Goal: Information Seeking & Learning: Learn about a topic

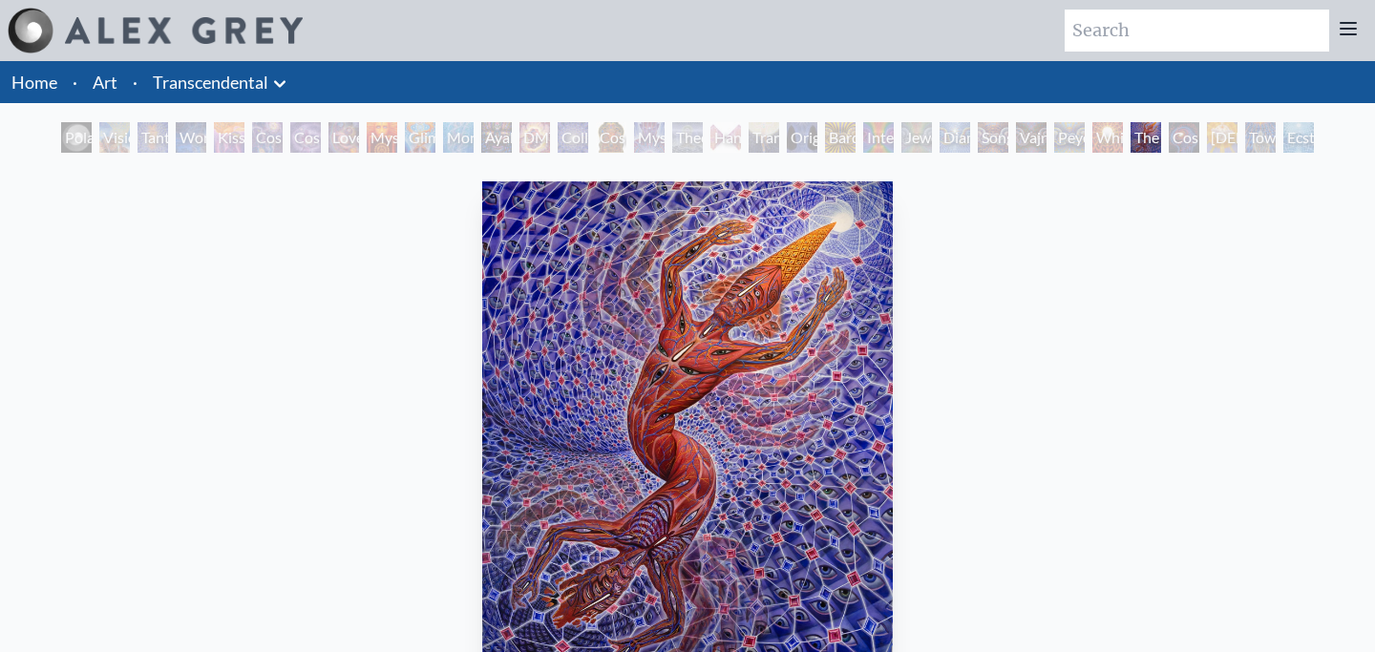
click at [1237, 148] on div "[DEMOGRAPHIC_DATA]" at bounding box center [1222, 137] width 31 height 31
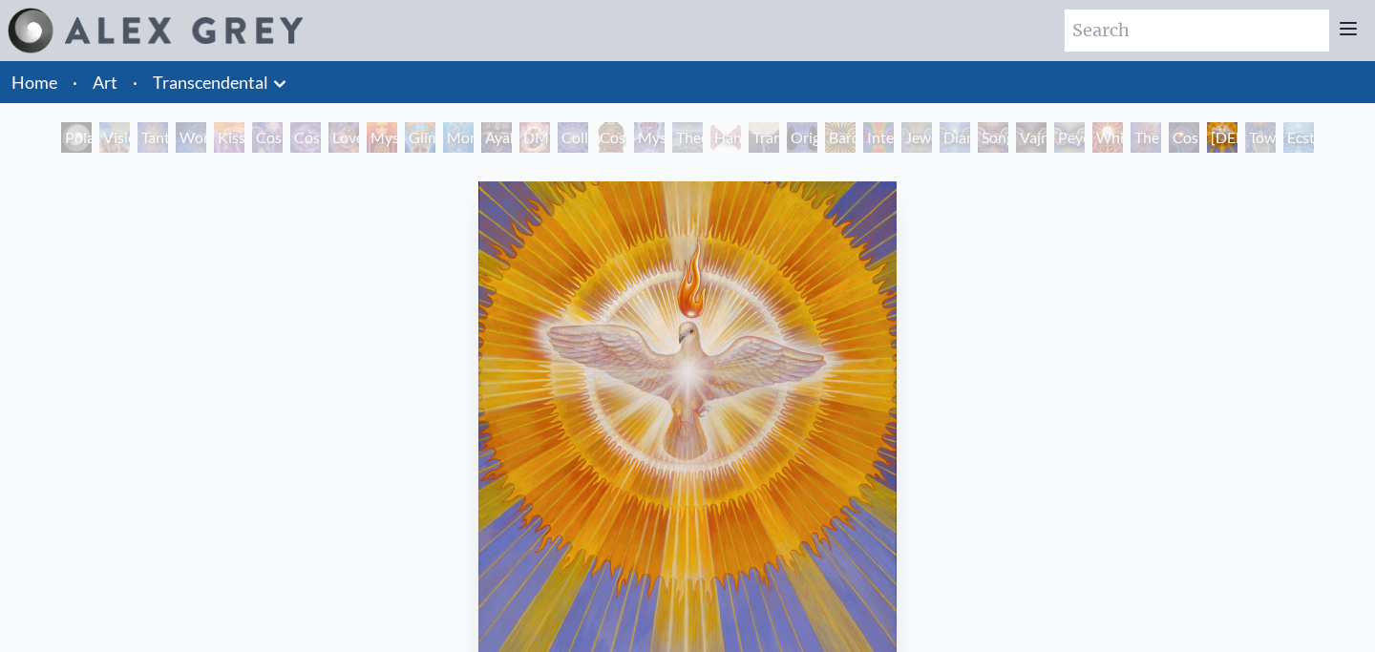
click at [983, 148] on div "Song of Vajra Being" at bounding box center [993, 137] width 31 height 31
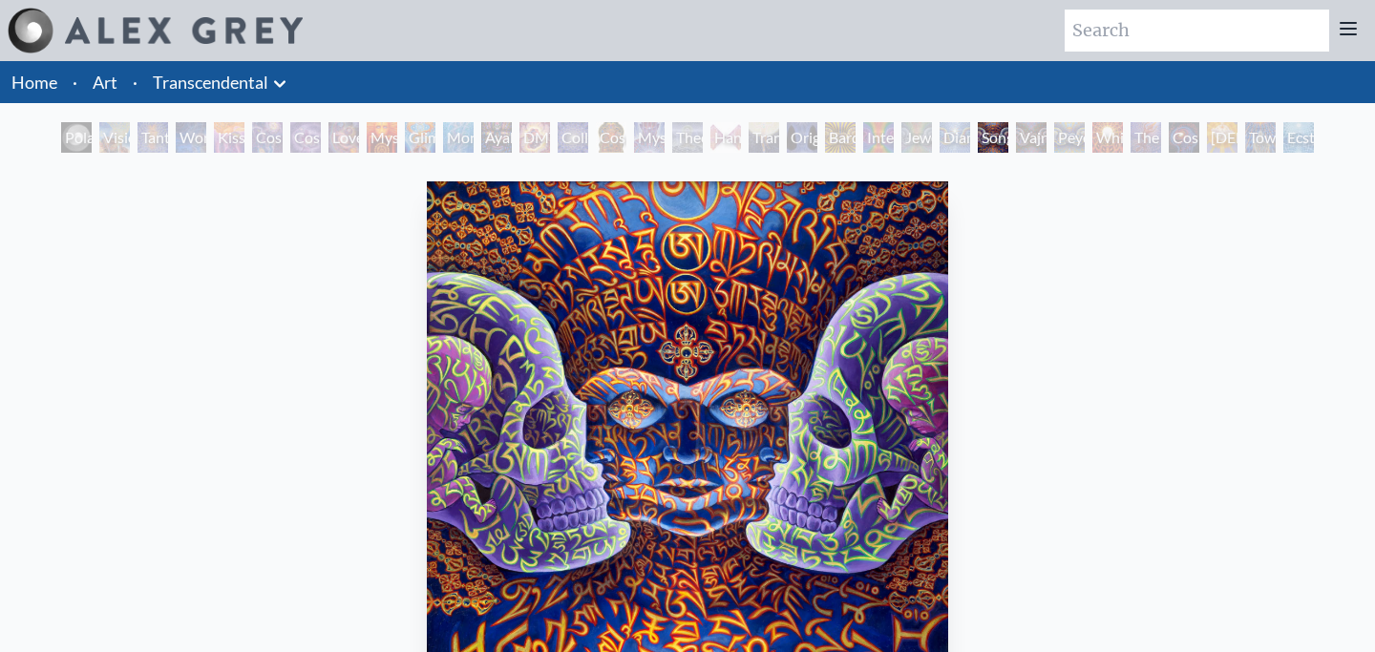
click at [914, 138] on div "Jewel Being" at bounding box center [916, 137] width 31 height 31
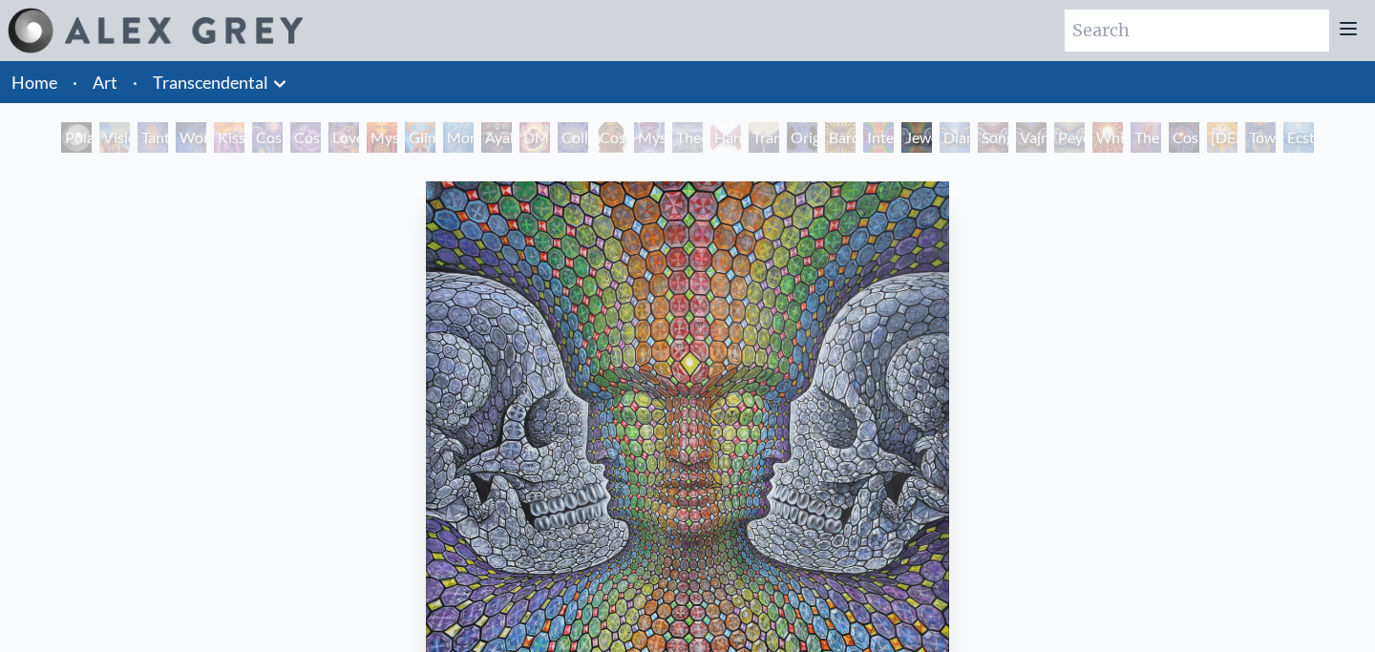
click at [853, 144] on div "Bardo Being" at bounding box center [840, 137] width 31 height 31
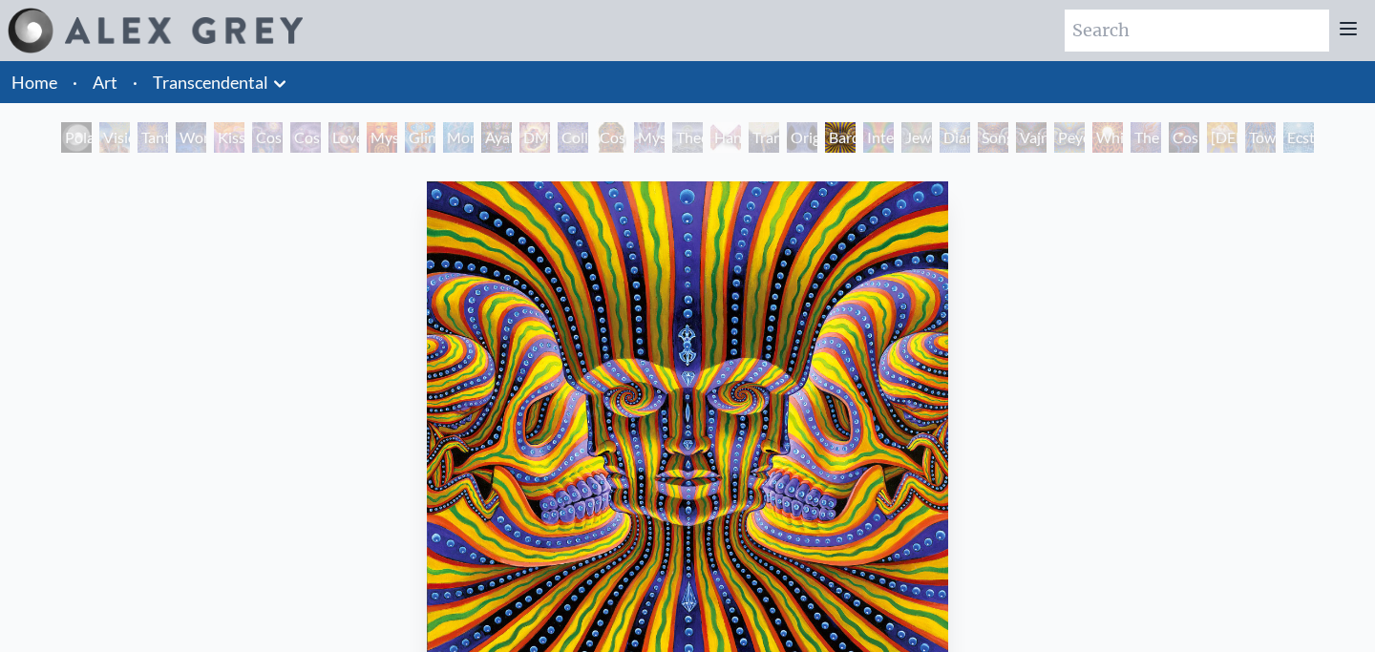
click at [770, 143] on div "Transfiguration" at bounding box center [764, 137] width 31 height 31
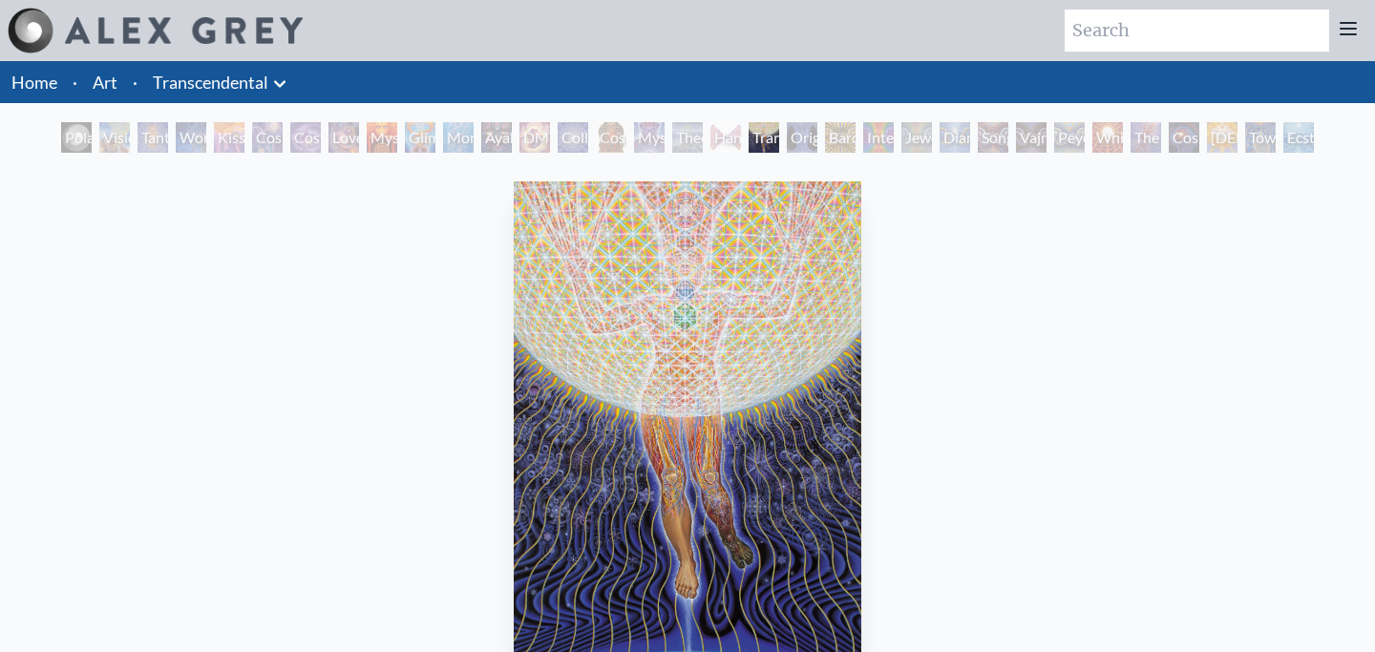
click at [689, 143] on div "Theologue" at bounding box center [687, 137] width 31 height 31
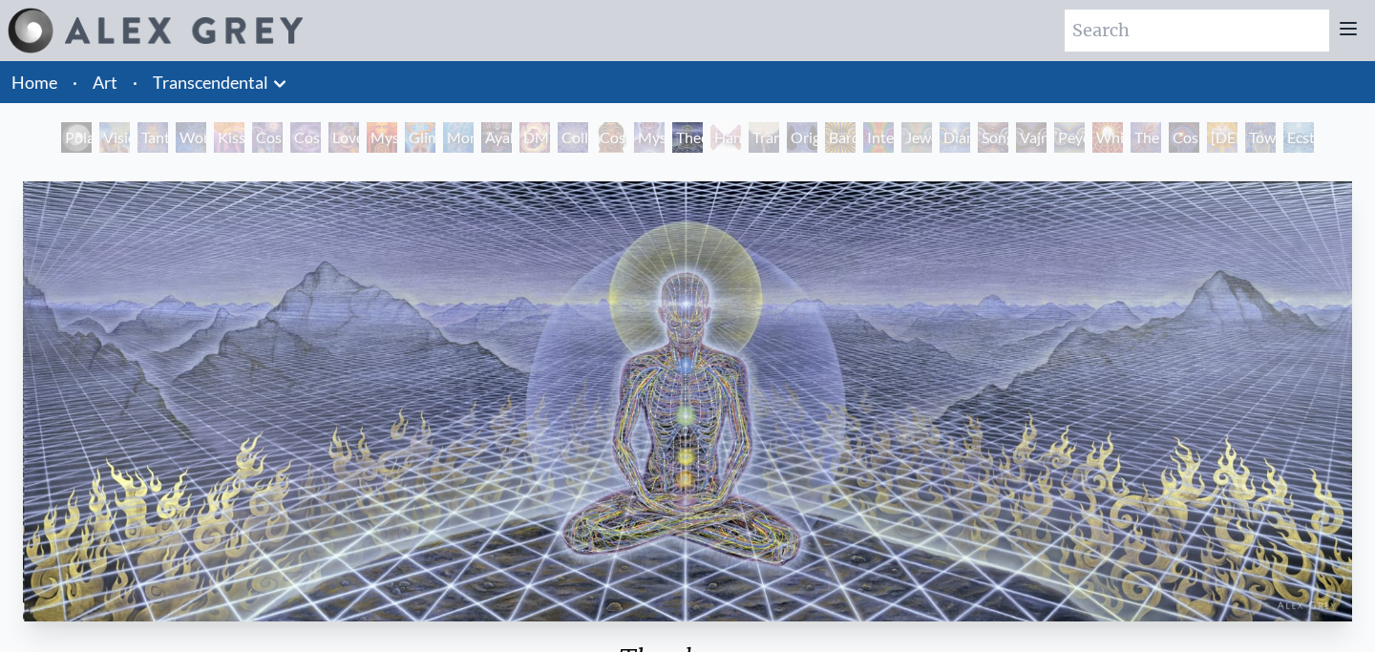
click at [634, 144] on div "Mystic Eye" at bounding box center [649, 137] width 31 height 31
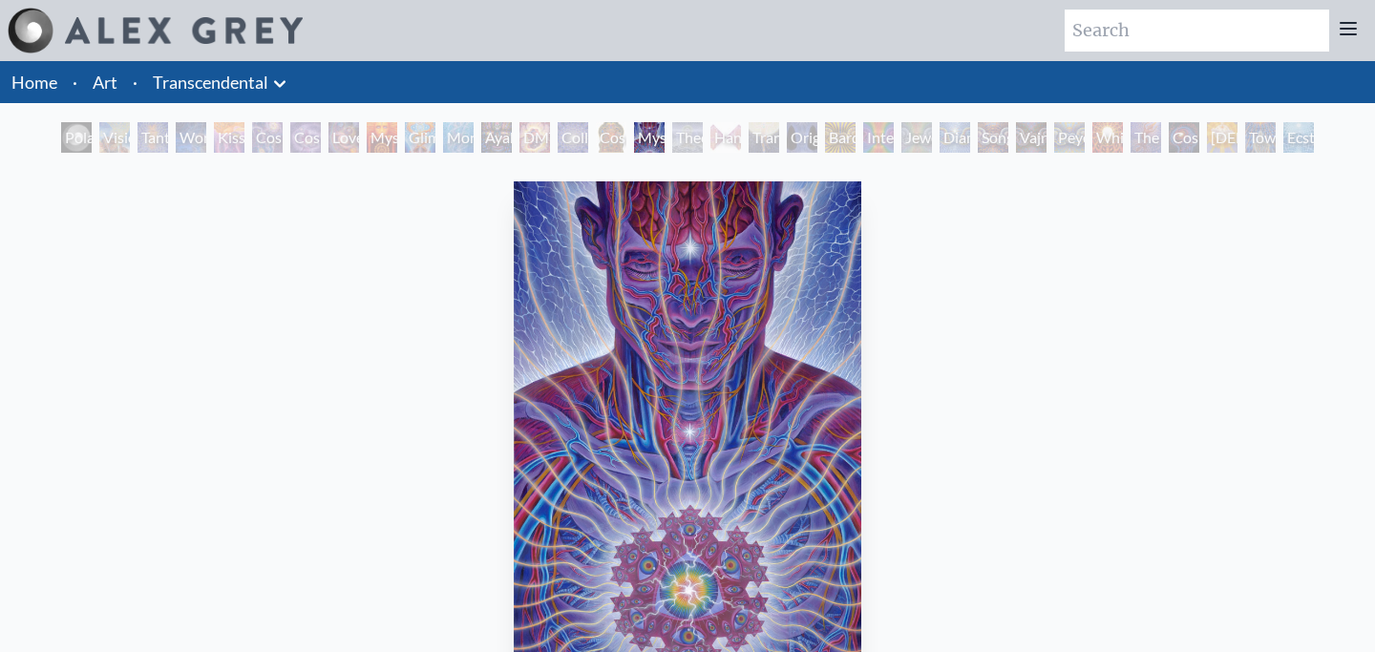
click at [558, 144] on div "Collective Vision" at bounding box center [573, 137] width 31 height 31
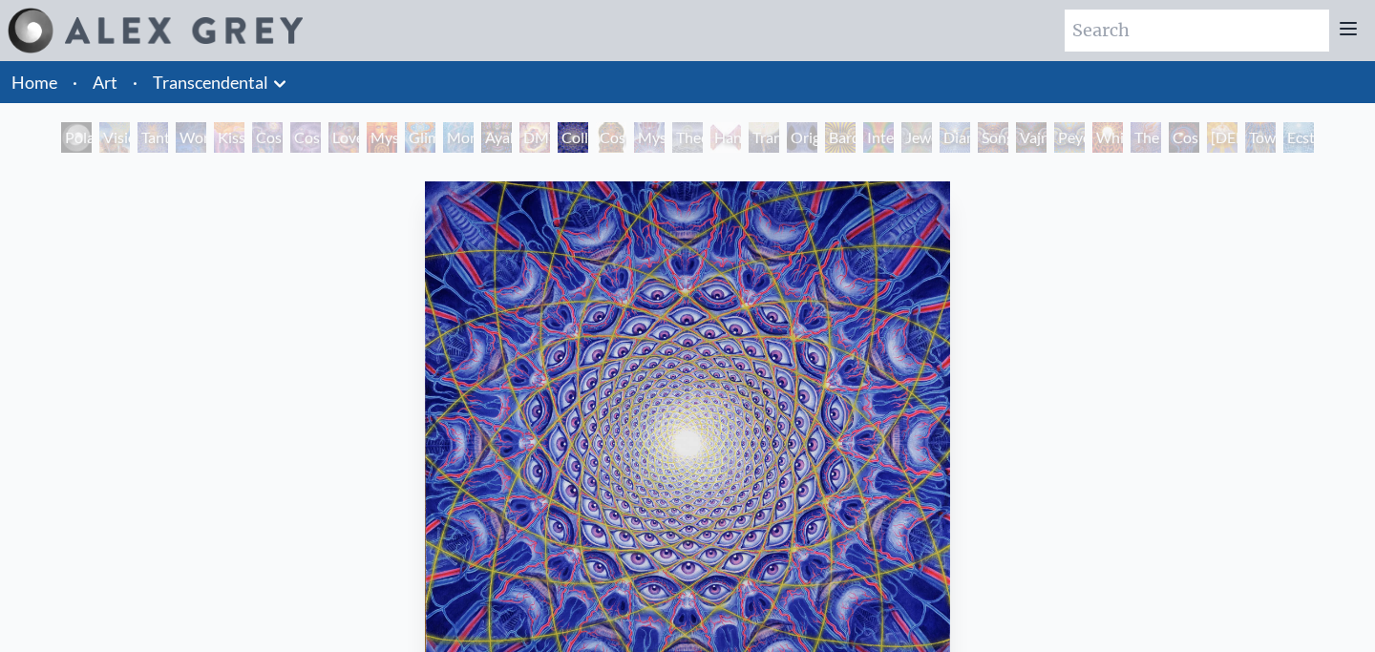
click at [500, 132] on div "Ayahuasca Visitation" at bounding box center [496, 137] width 31 height 31
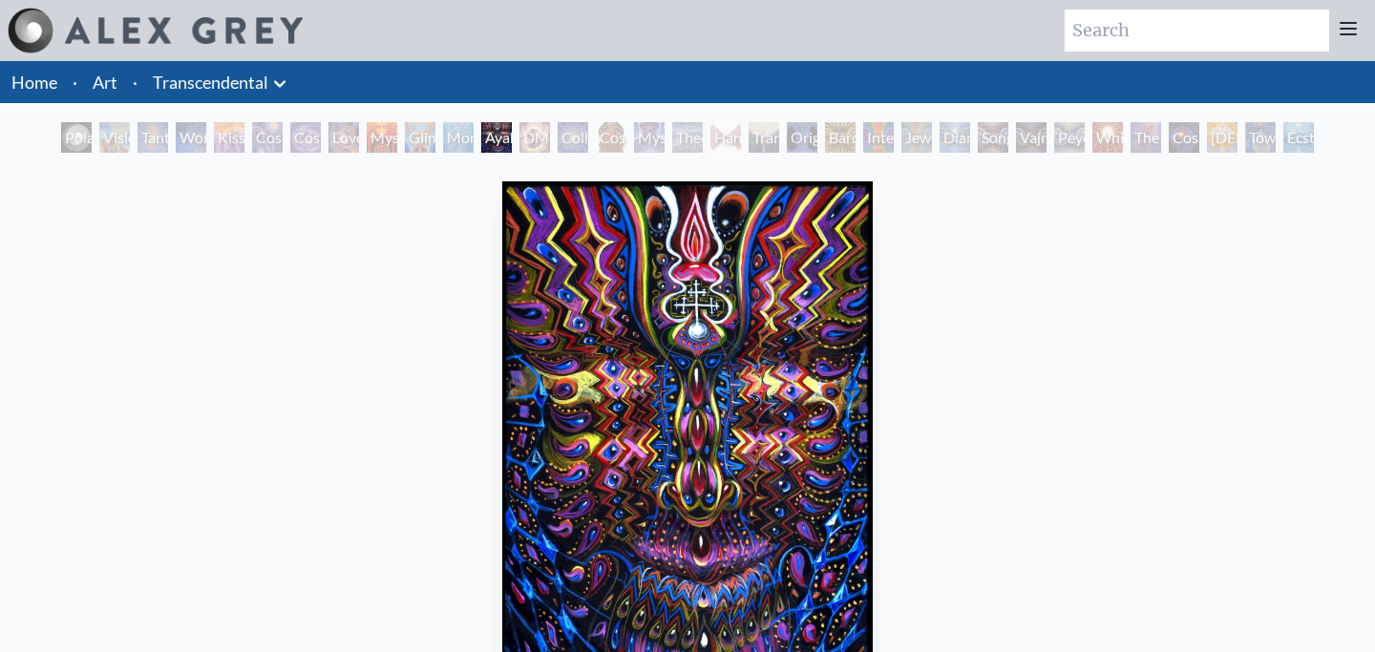
click at [409, 137] on div "Glimpsing the Empyrean" at bounding box center [420, 137] width 31 height 31
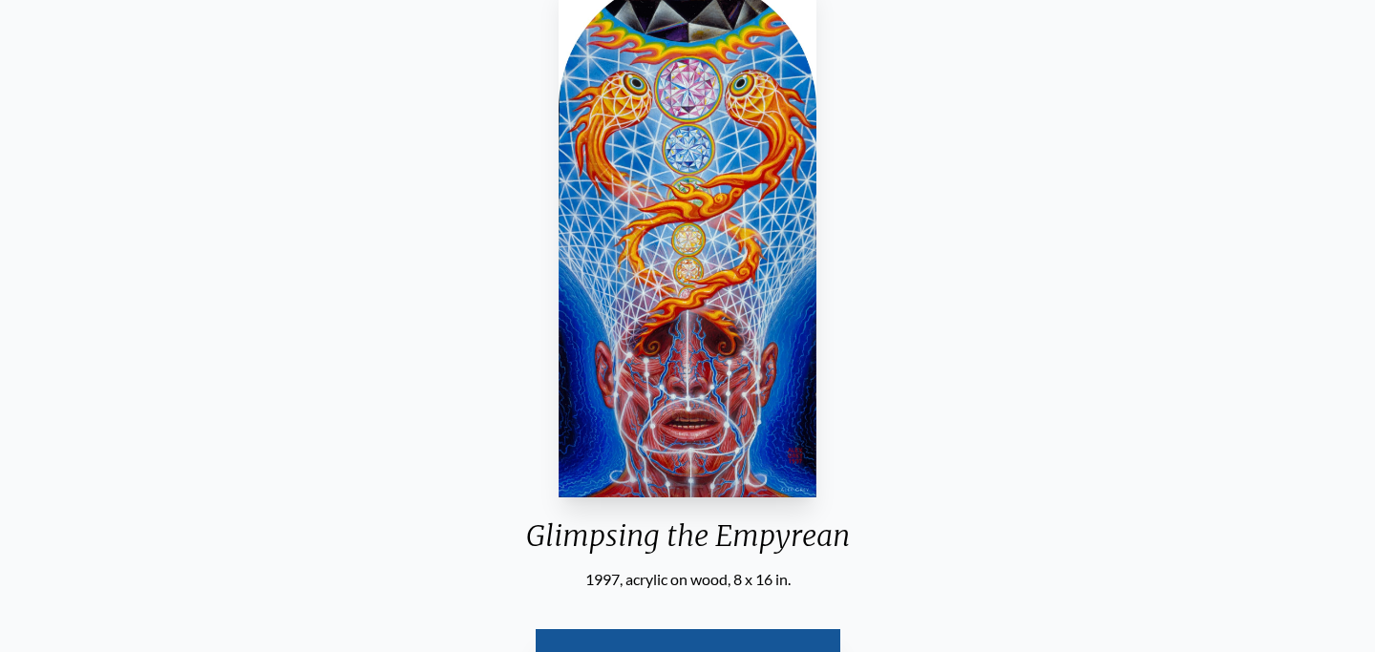
scroll to position [274, 0]
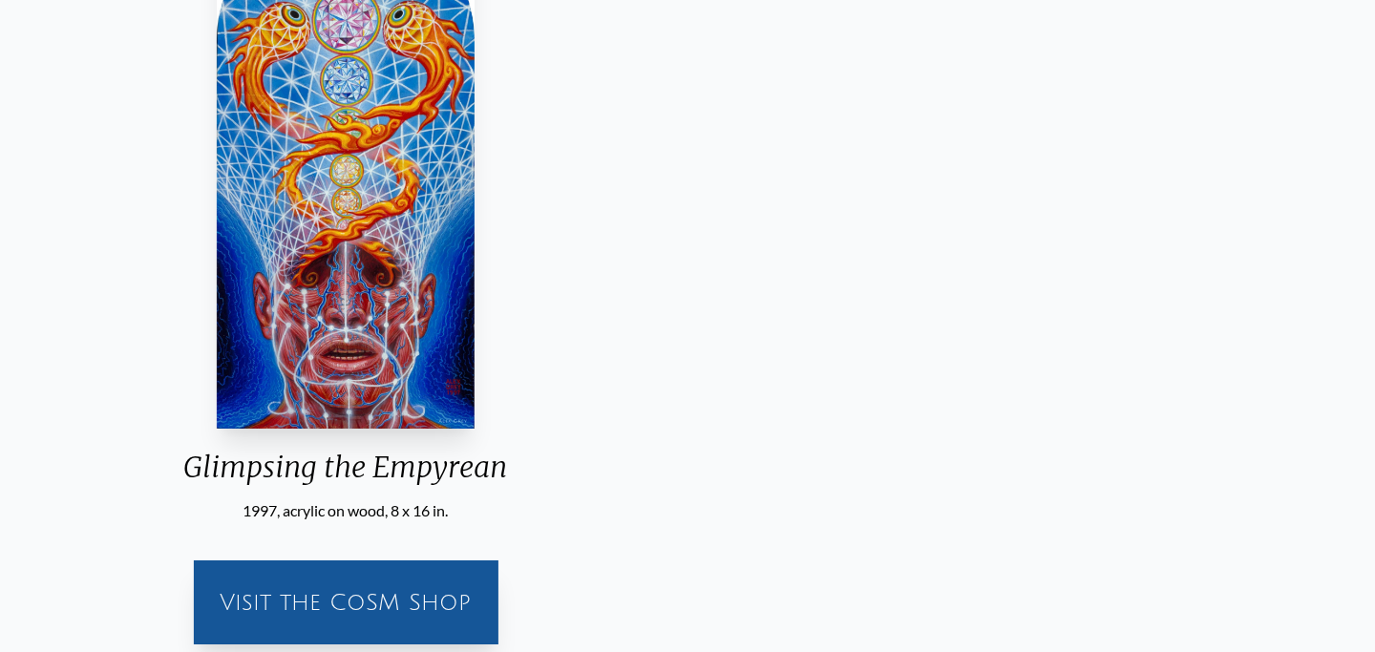
click at [513, 456] on div "Glimpsing the Empyrean" at bounding box center [345, 475] width 354 height 50
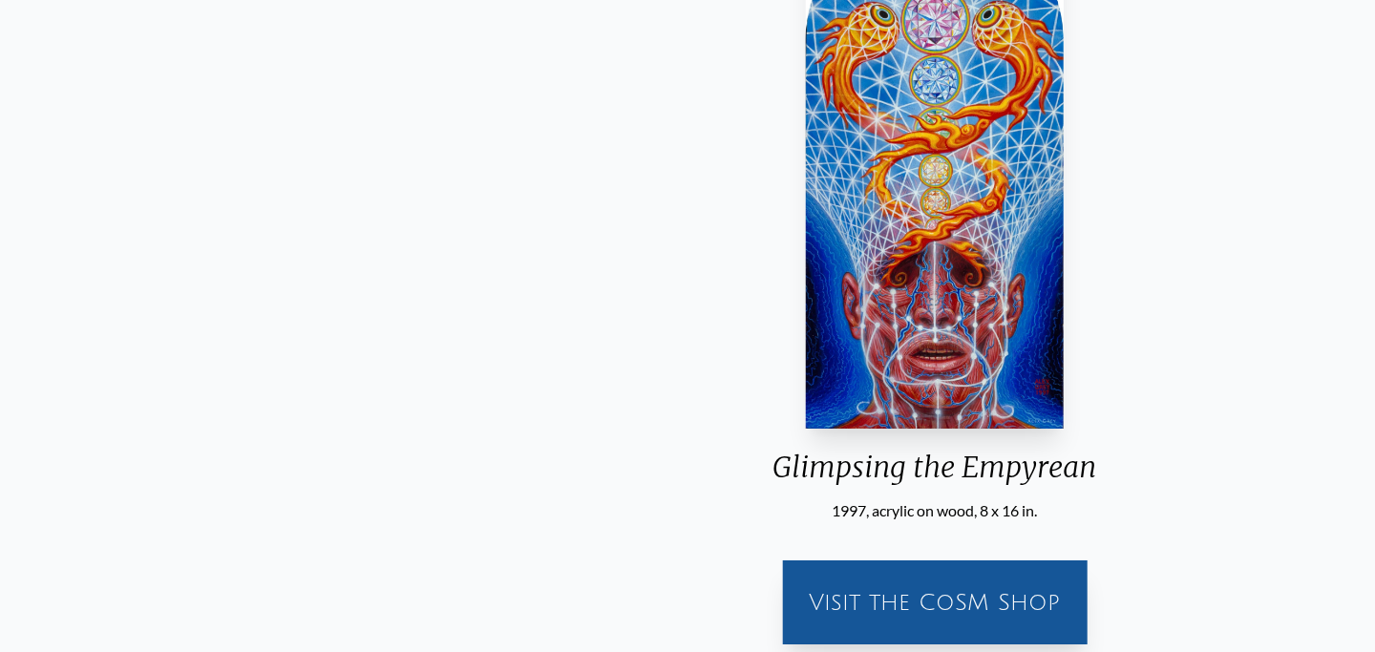
click at [757, 468] on div "Glimpsing the Empyrean" at bounding box center [934, 475] width 354 height 50
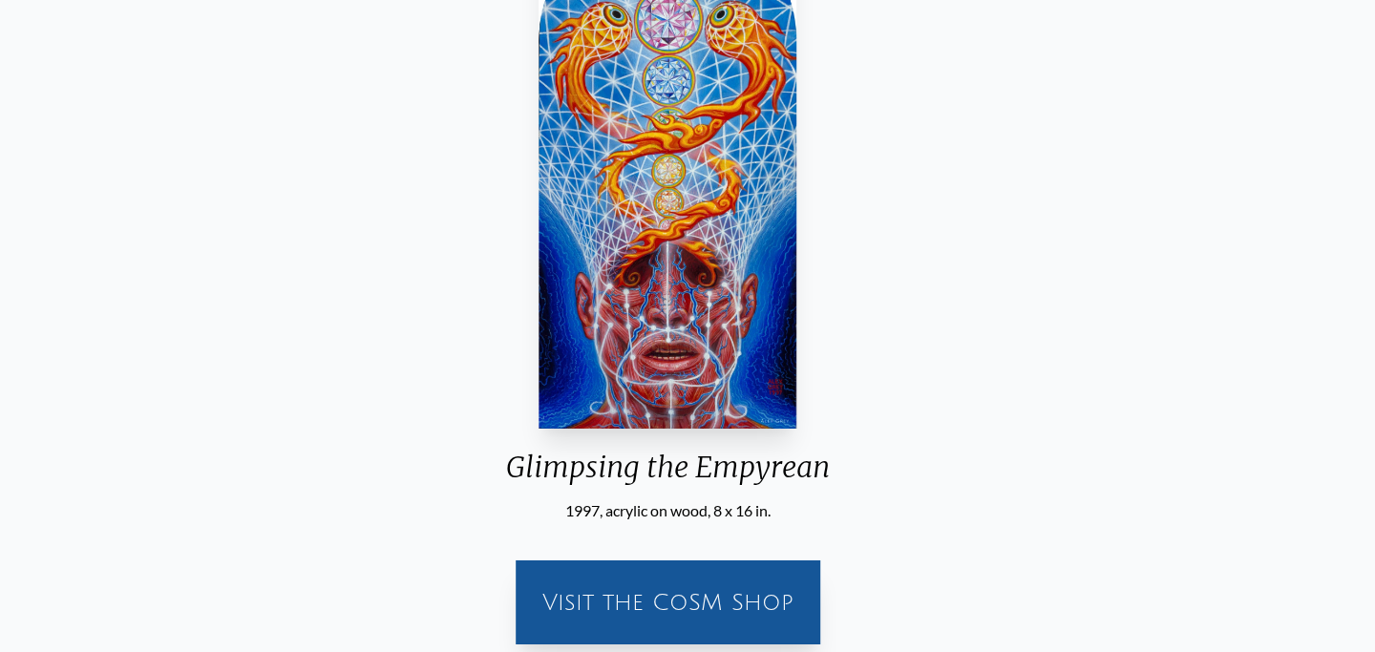
click at [814, 470] on div "Glimpsing the Empyrean" at bounding box center [668, 475] width 354 height 50
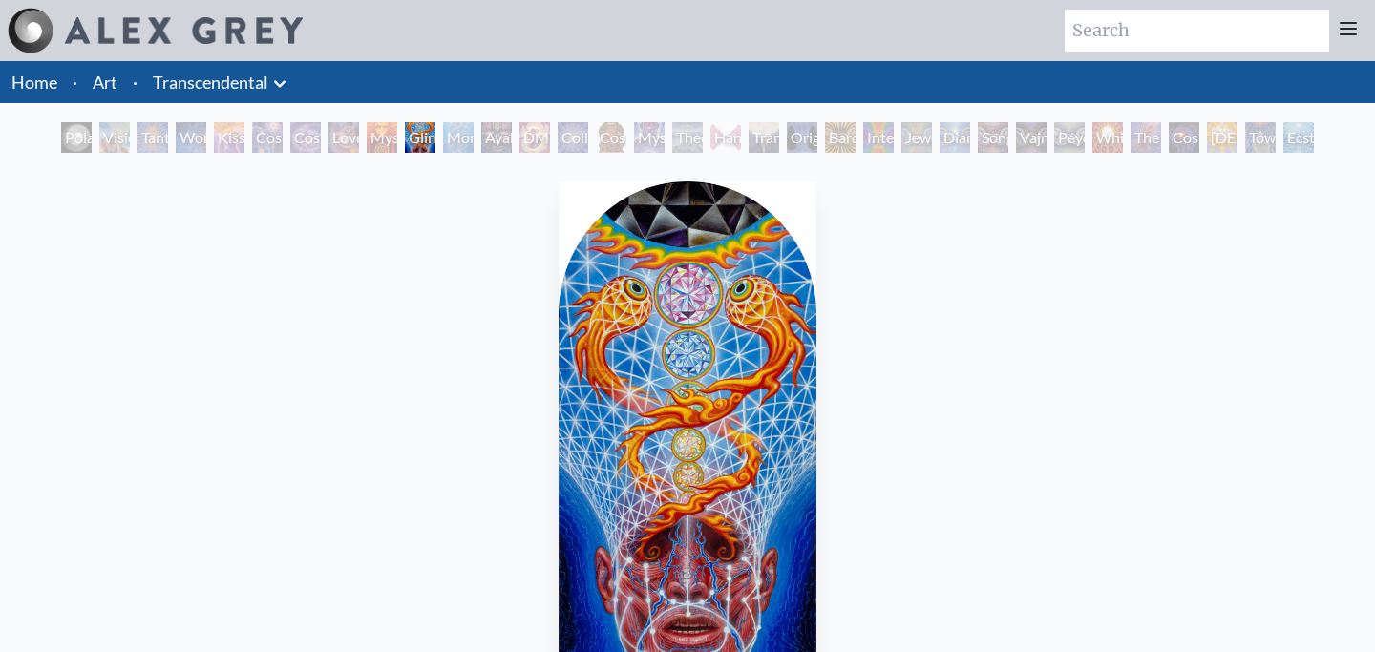
scroll to position [2, 0]
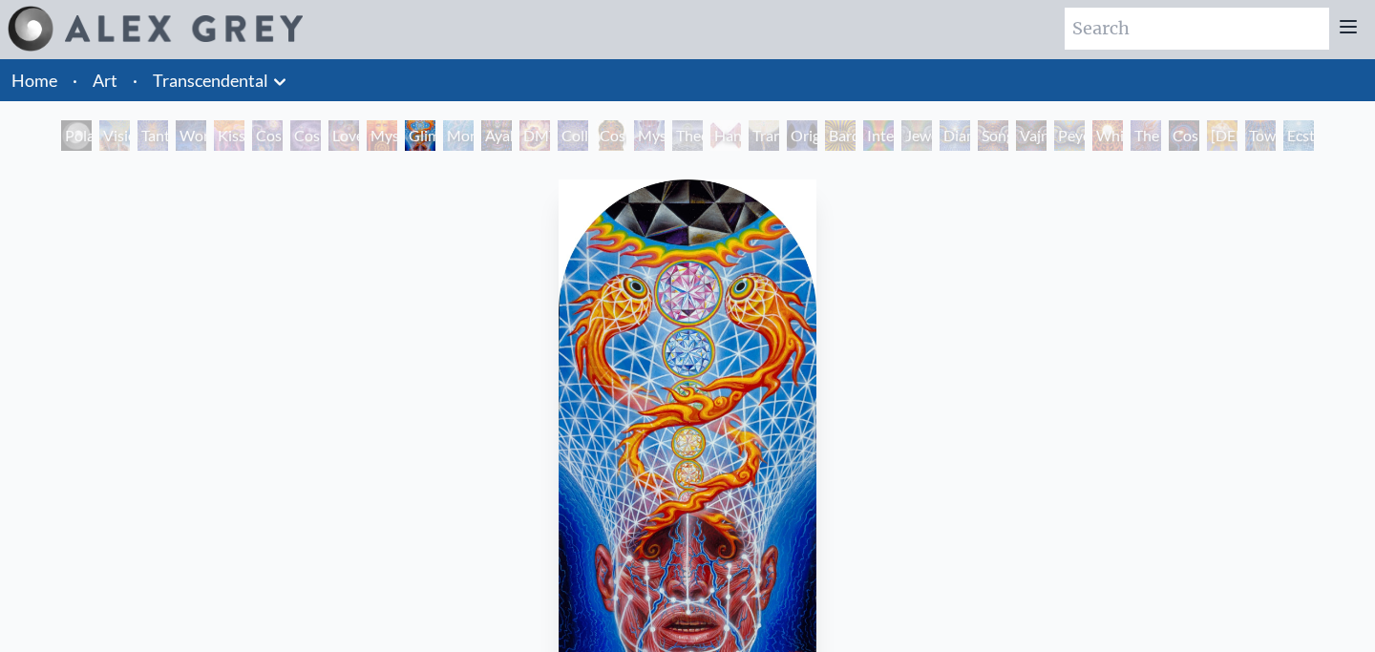
click at [779, 137] on div "Transfiguration" at bounding box center [764, 135] width 31 height 31
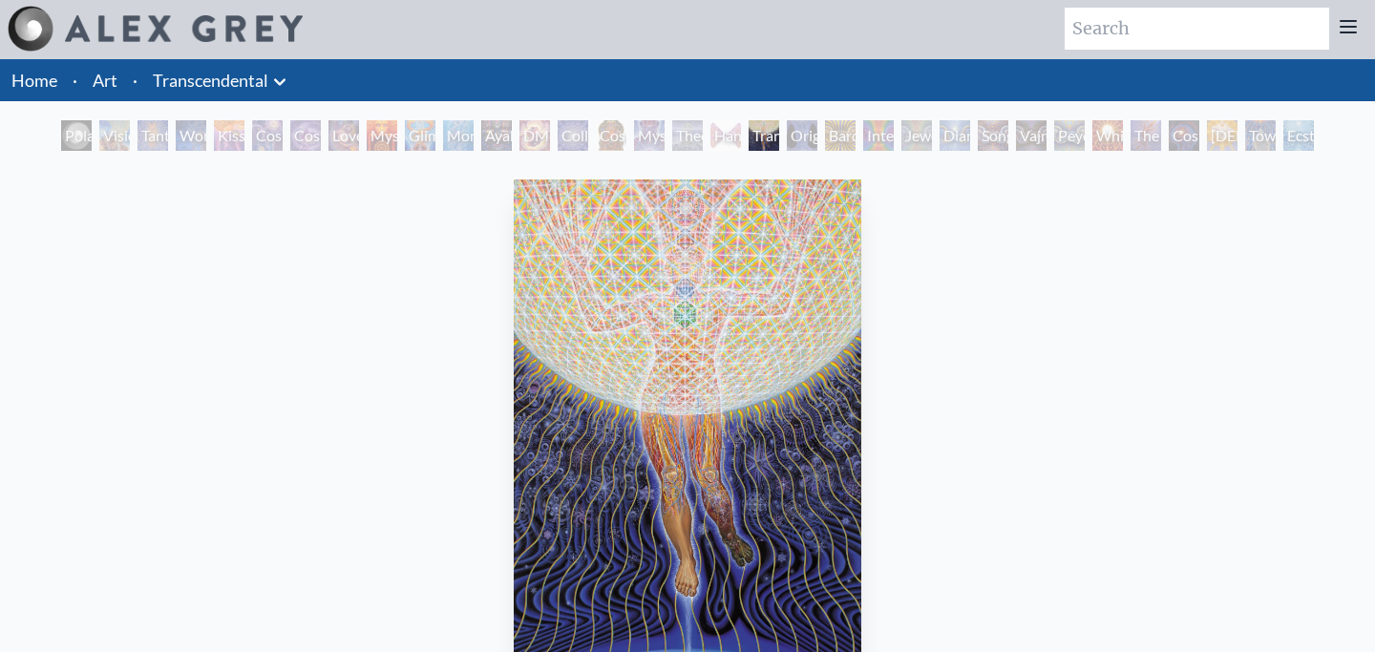
scroll to position [98, 0]
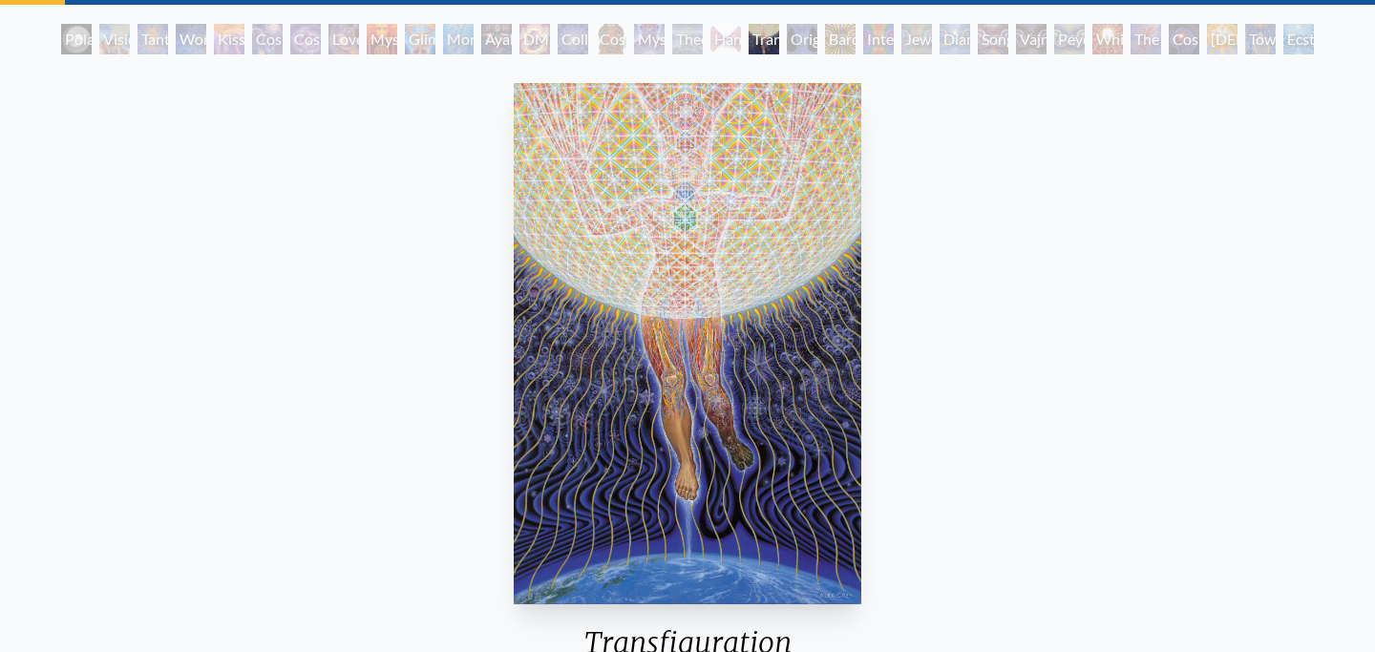
click at [805, 38] on div "Original Face" at bounding box center [802, 39] width 31 height 31
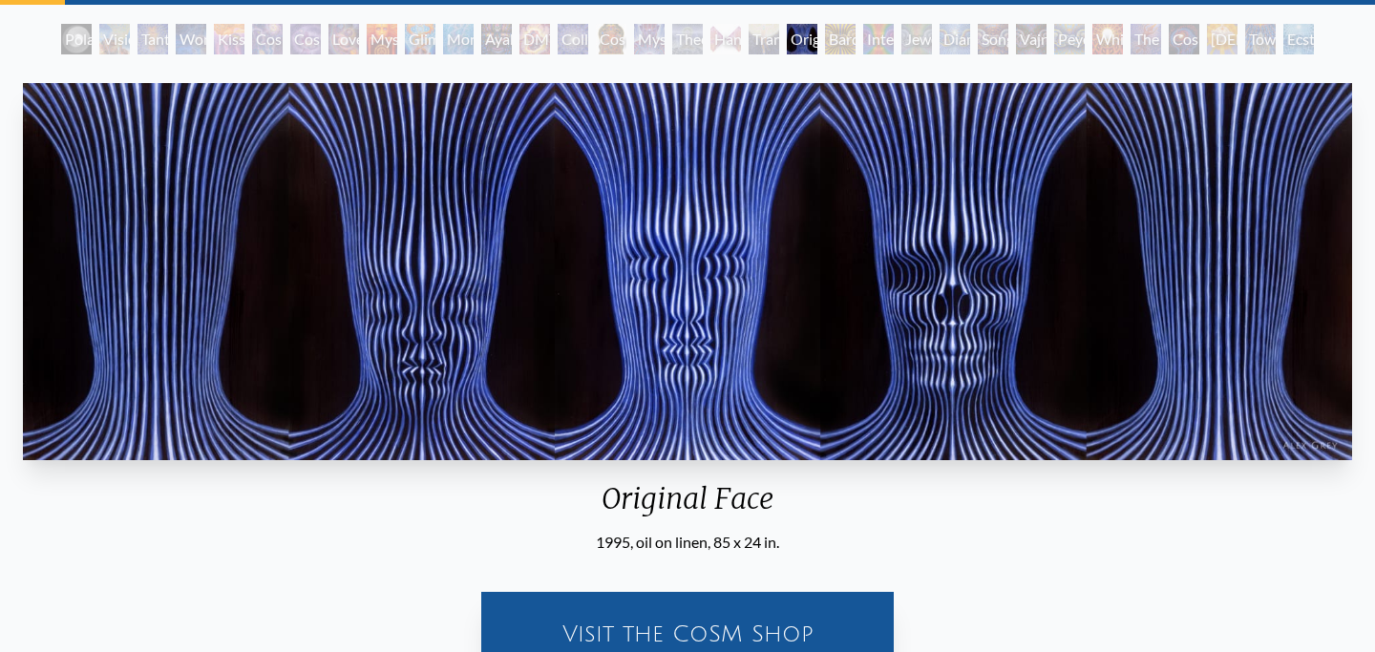
click at [828, 35] on div "Bardo Being" at bounding box center [840, 39] width 31 height 31
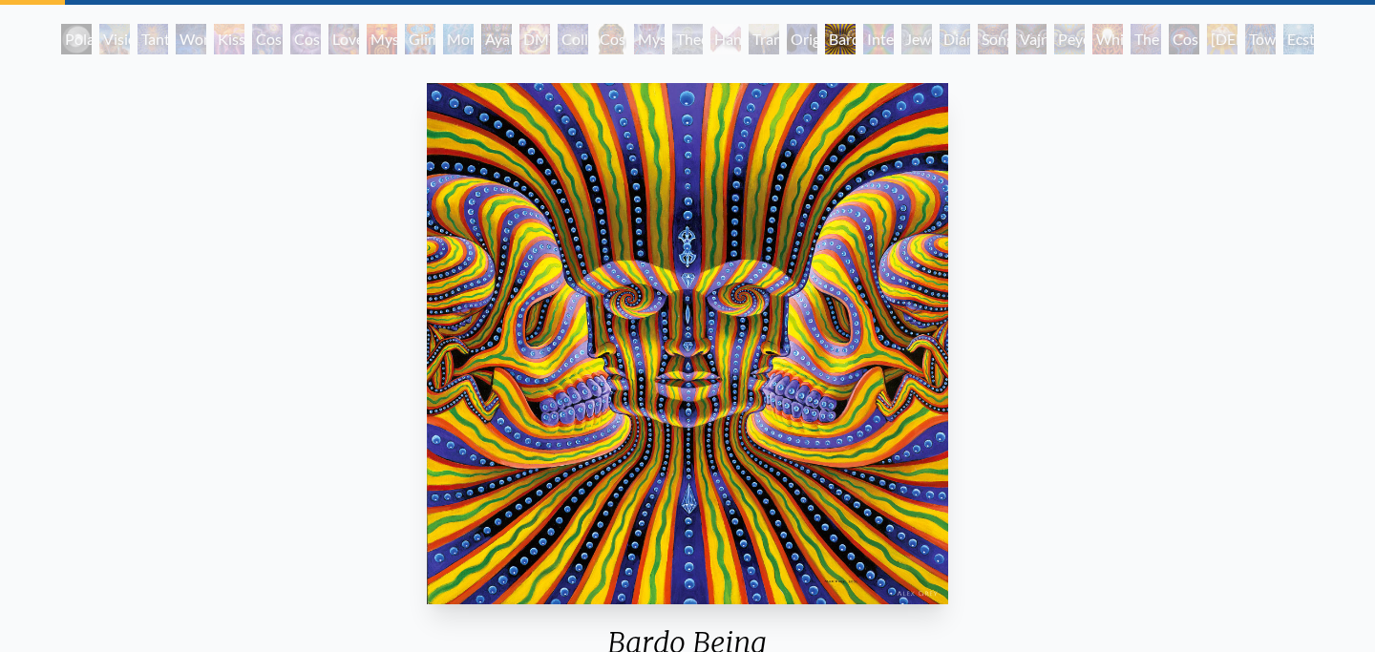
click at [910, 35] on div "Jewel Being" at bounding box center [916, 39] width 31 height 31
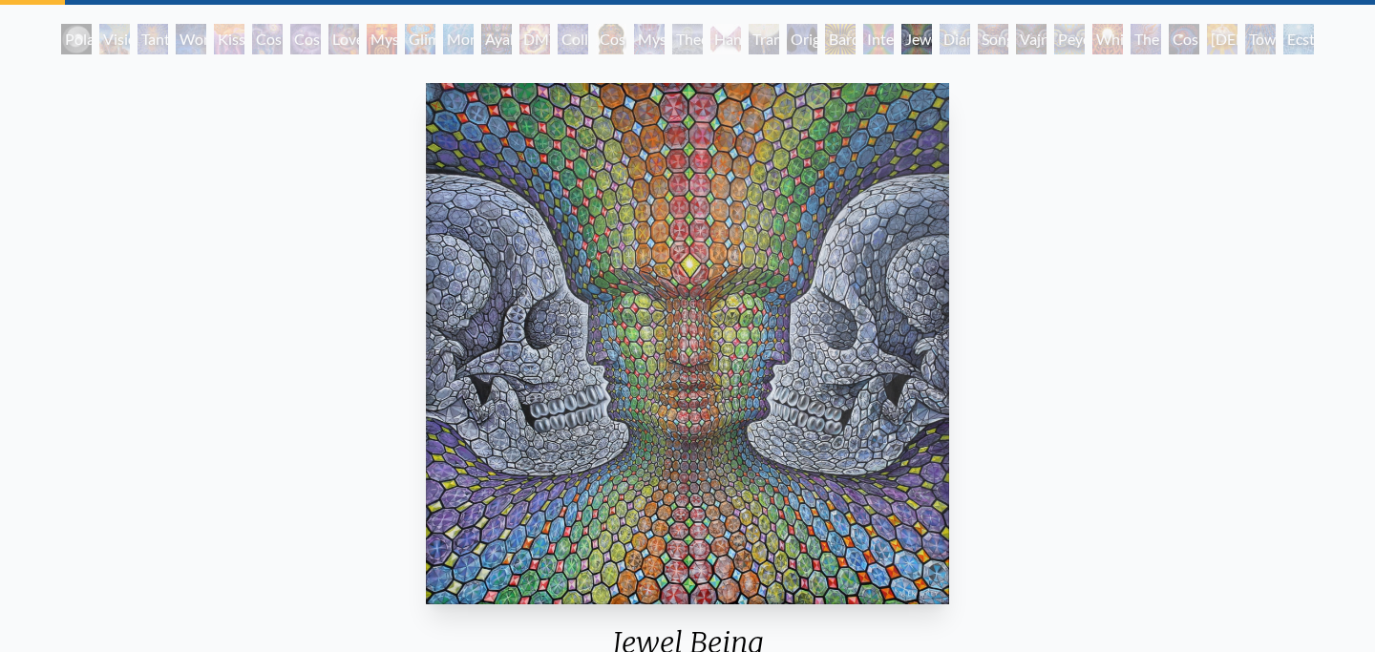
click at [981, 38] on div "Song of Vajra Being" at bounding box center [993, 39] width 31 height 31
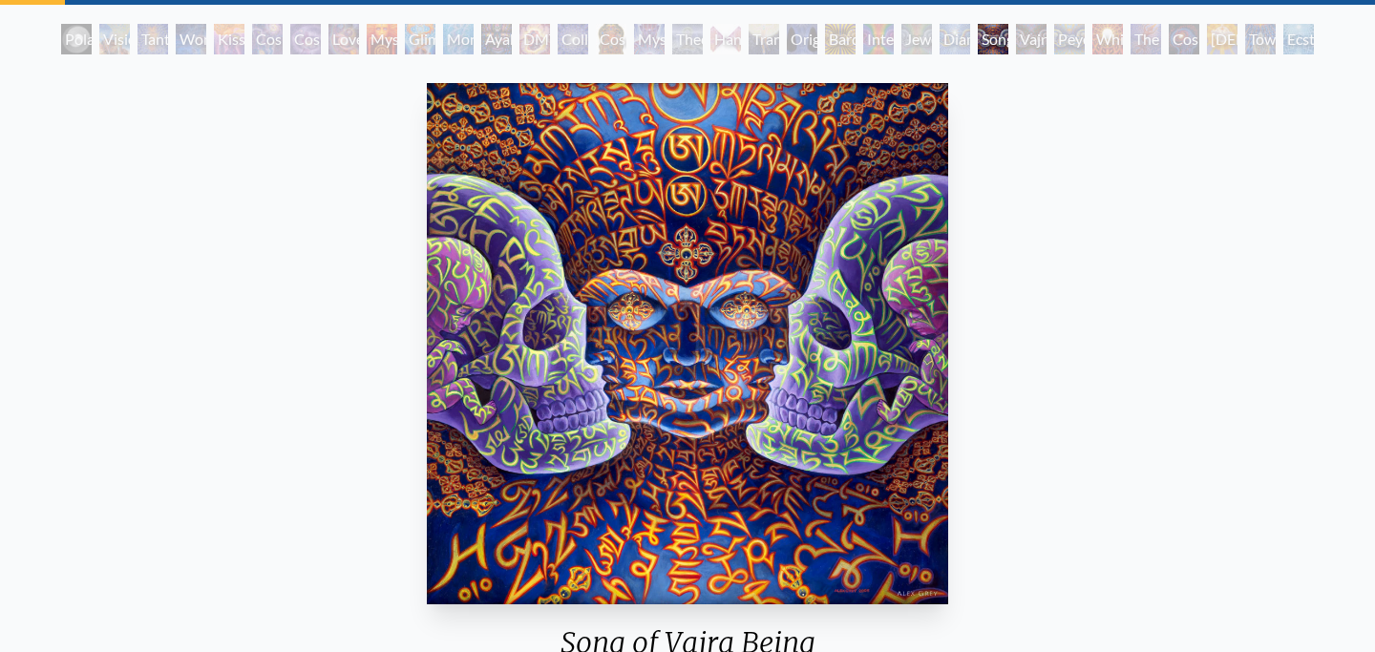
click at [493, 34] on div "Ayahuasca Visitation" at bounding box center [496, 39] width 31 height 31
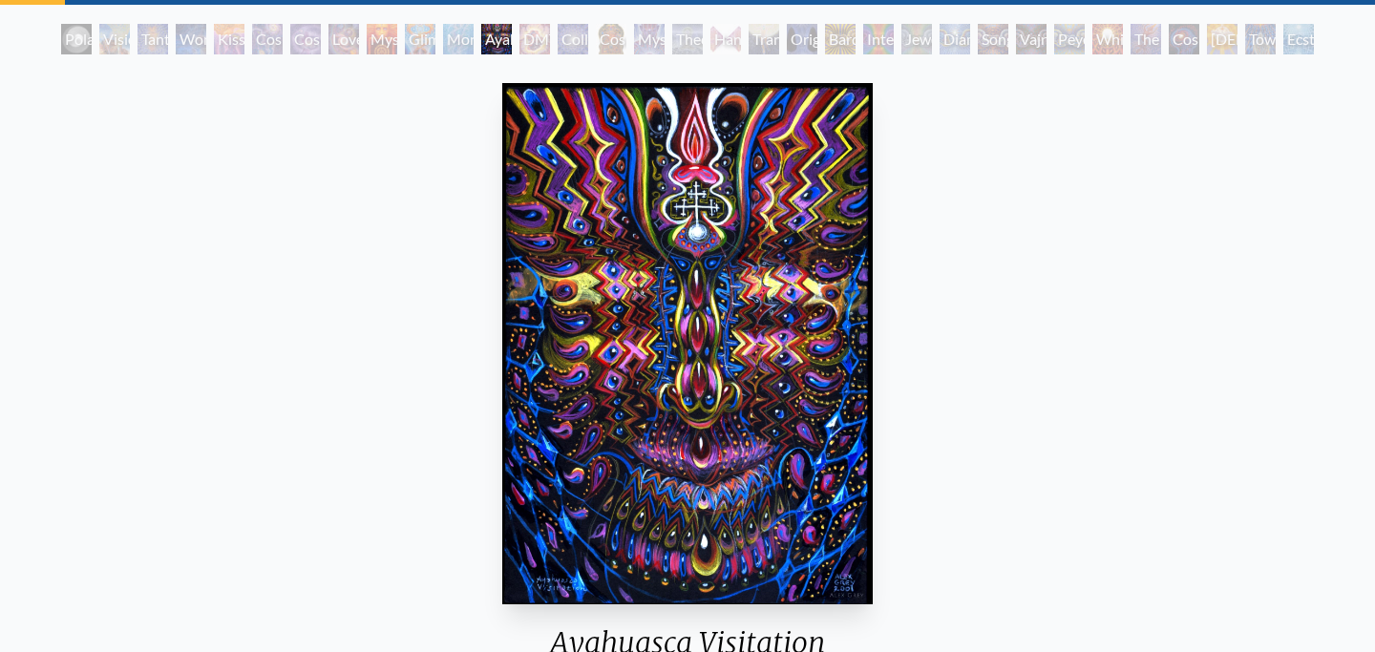
click at [431, 38] on div "Glimpsing the Empyrean" at bounding box center [420, 39] width 31 height 31
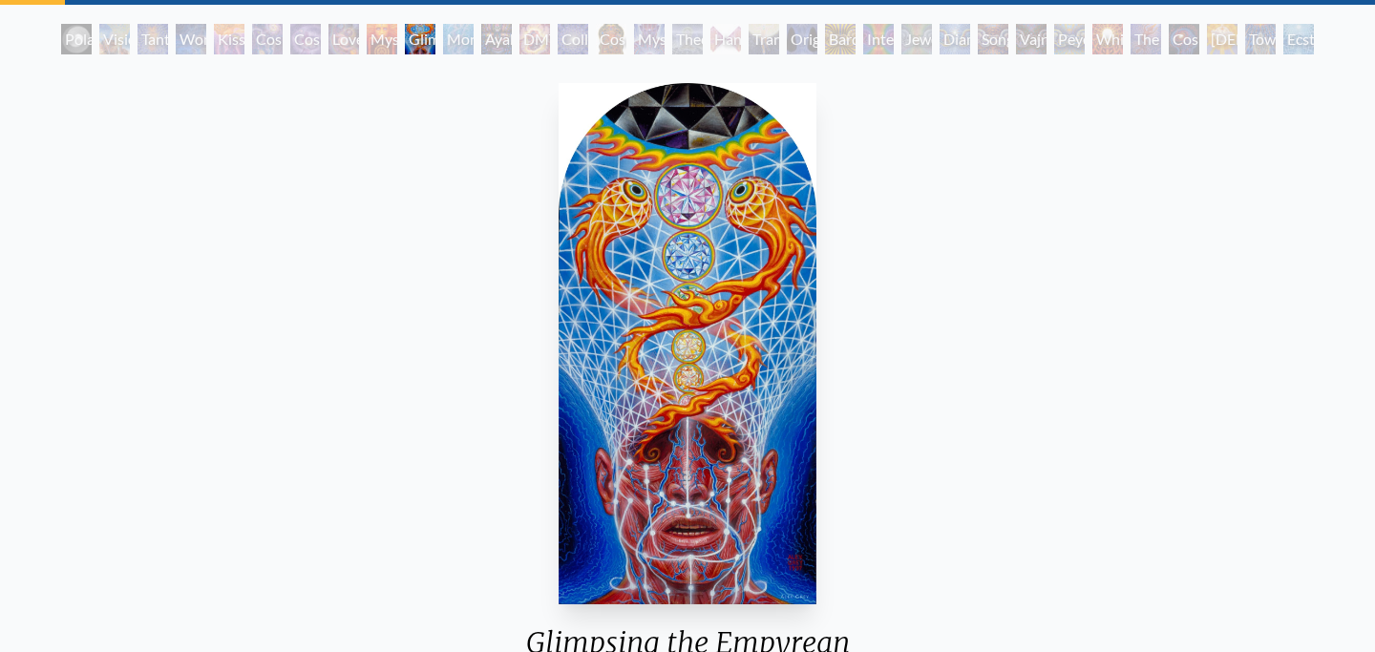
click at [680, 32] on div "Theologue" at bounding box center [687, 39] width 31 height 31
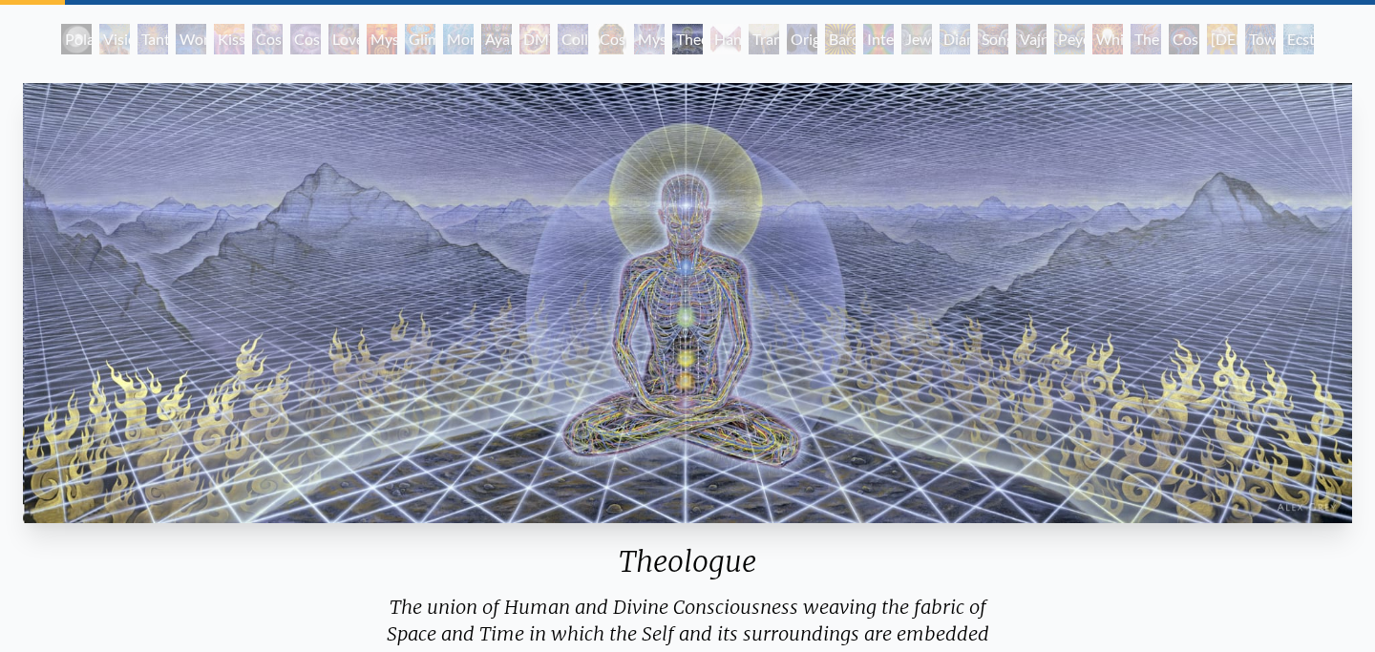
click at [696, 39] on div "Theologue" at bounding box center [687, 39] width 31 height 31
click at [741, 36] on div "Hands that See" at bounding box center [725, 39] width 31 height 31
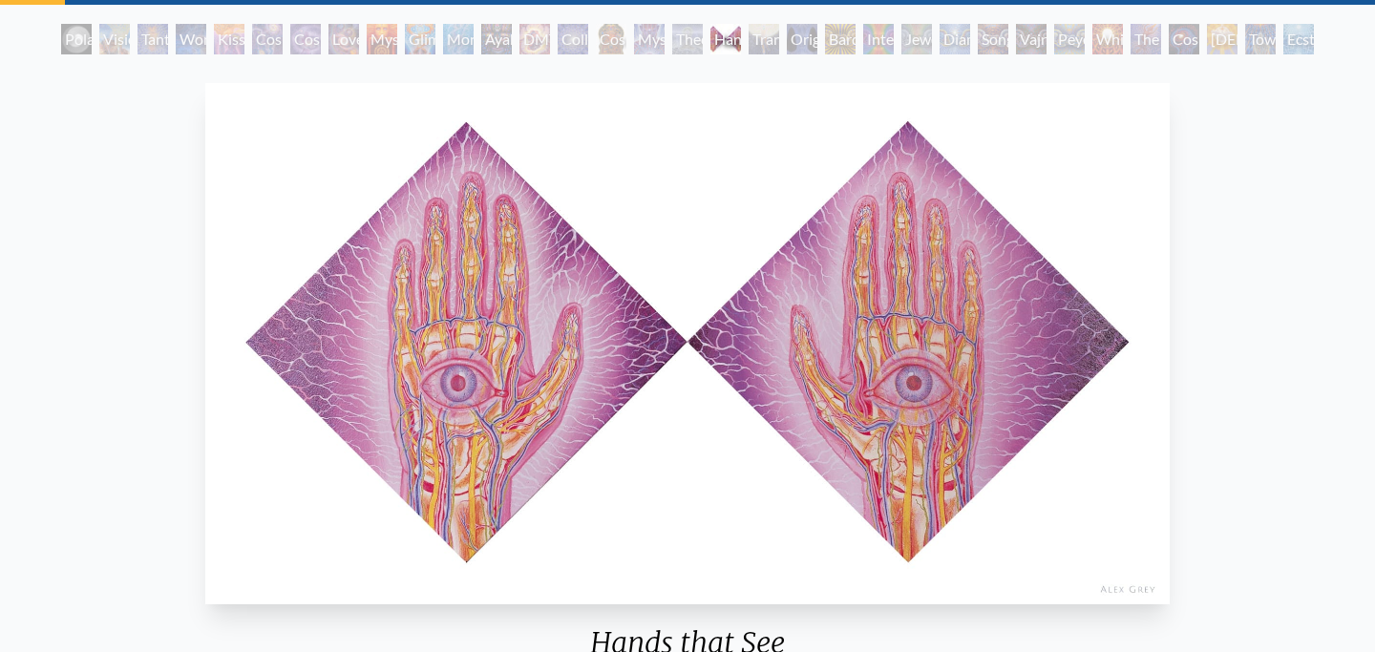
click at [794, 36] on div "Original Face" at bounding box center [802, 39] width 31 height 31
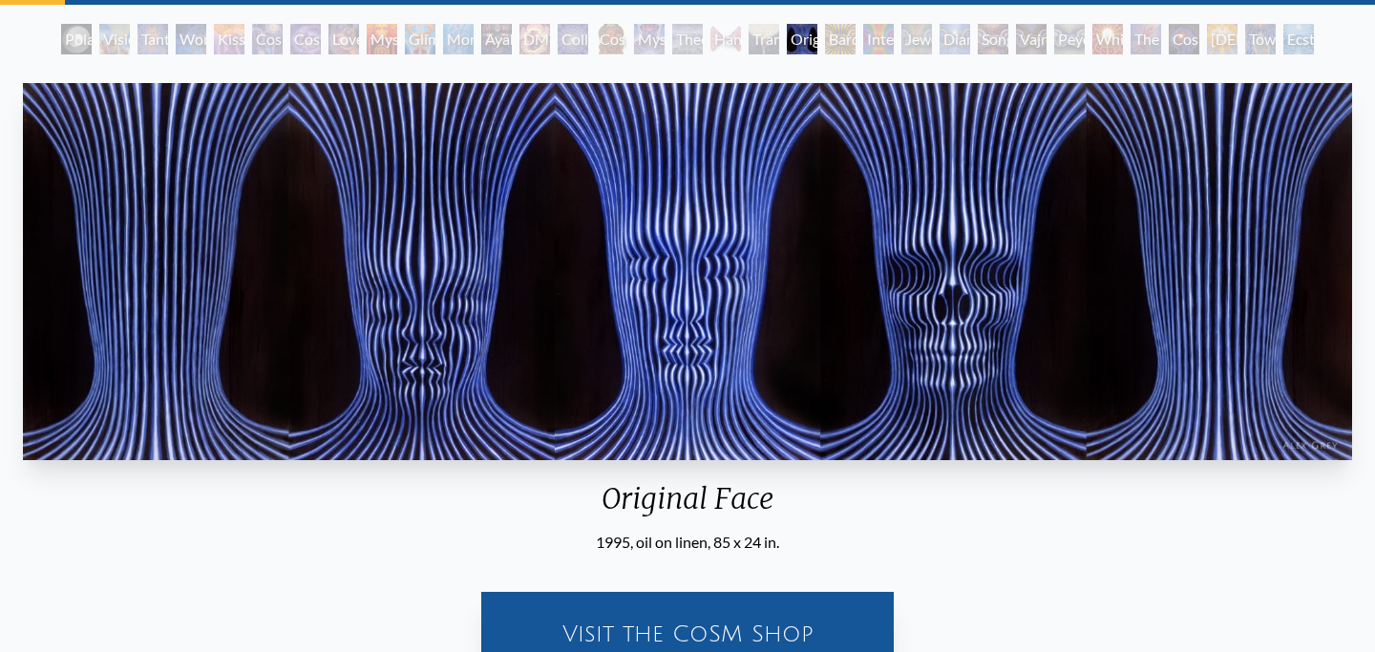
click at [868, 39] on div "Interbeing" at bounding box center [878, 39] width 31 height 31
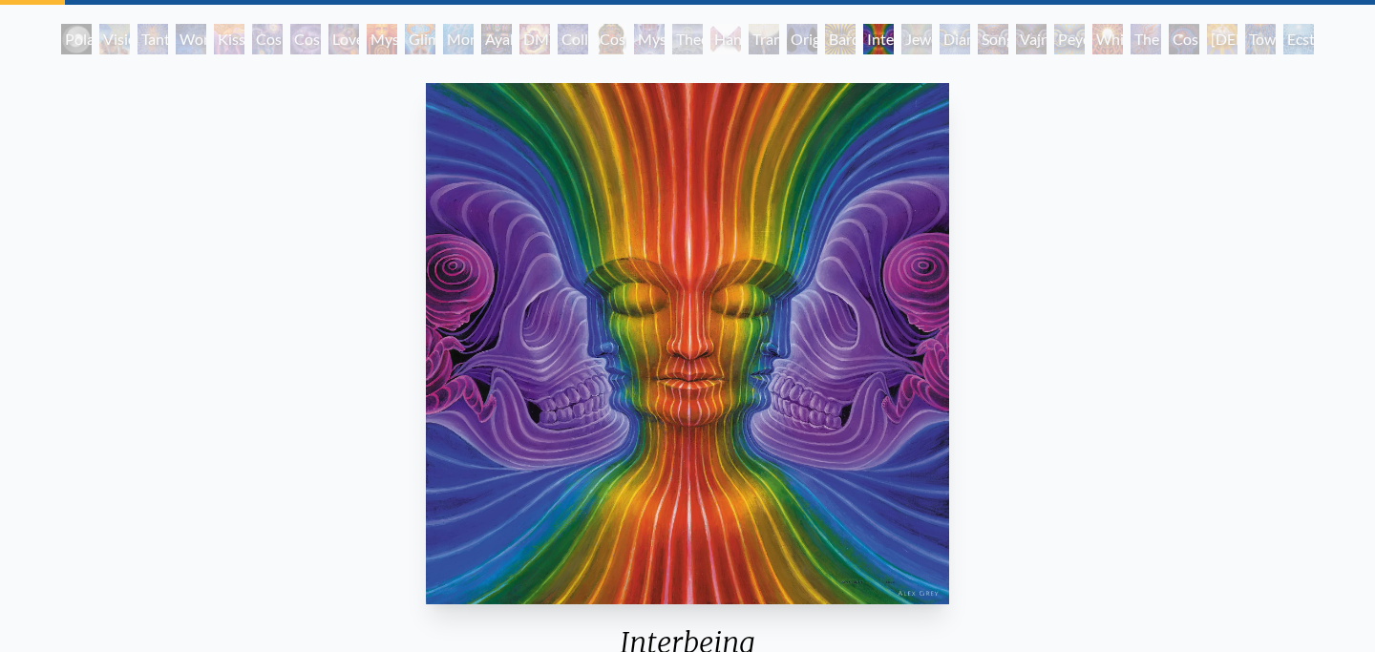
click at [930, 38] on div "Jewel Being" at bounding box center [916, 39] width 31 height 31
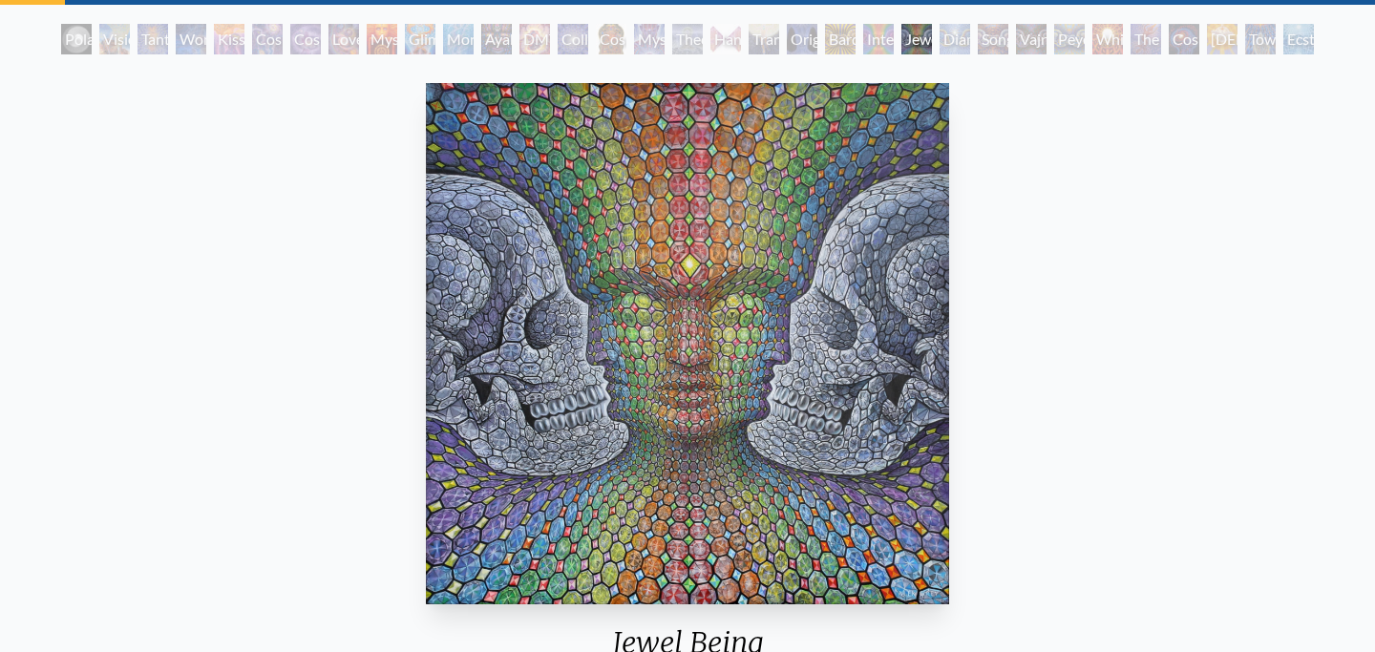
click at [994, 32] on div "Song of Vajra Being" at bounding box center [993, 39] width 31 height 31
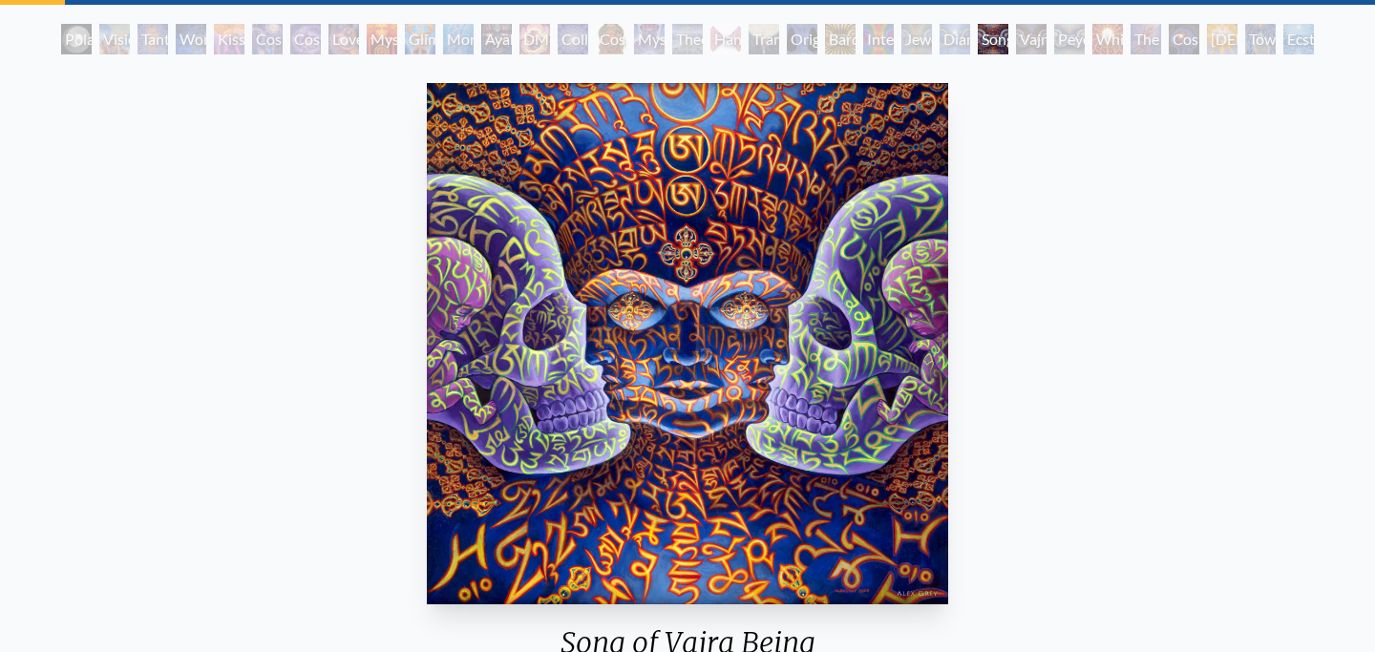
click at [1096, 39] on div "White Light" at bounding box center [1107, 39] width 31 height 31
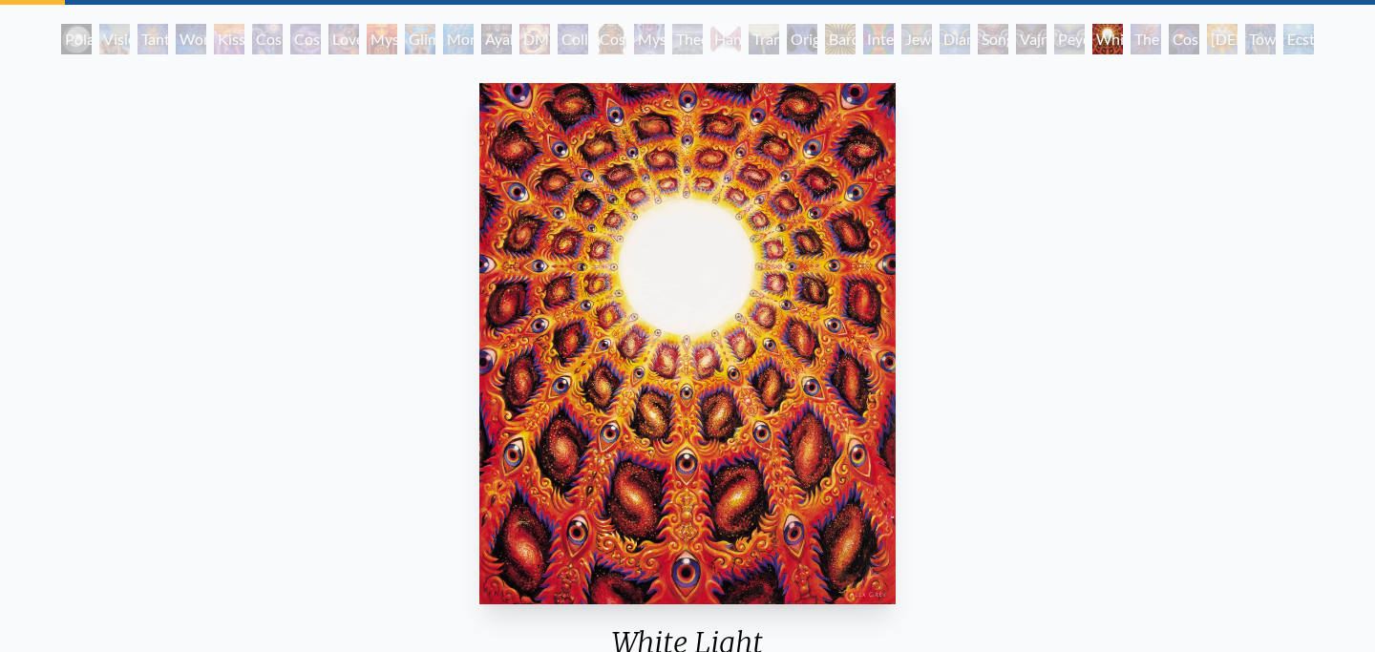
click at [1095, 43] on div "White Light" at bounding box center [1107, 39] width 31 height 31
click at [1170, 45] on div "Cosmic Consciousness" at bounding box center [1184, 39] width 31 height 31
